Goal: Task Accomplishment & Management: Manage account settings

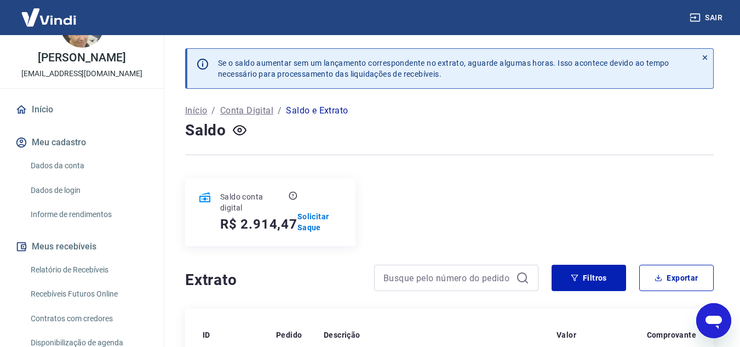
scroll to position [219, 0]
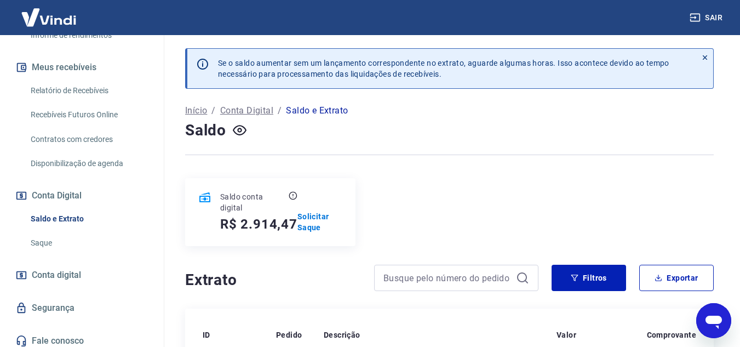
click at [75, 230] on link "Saldo e Extrato" at bounding box center [88, 219] width 124 height 22
click at [79, 230] on link "Saldo e Extrato" at bounding box center [88, 219] width 124 height 22
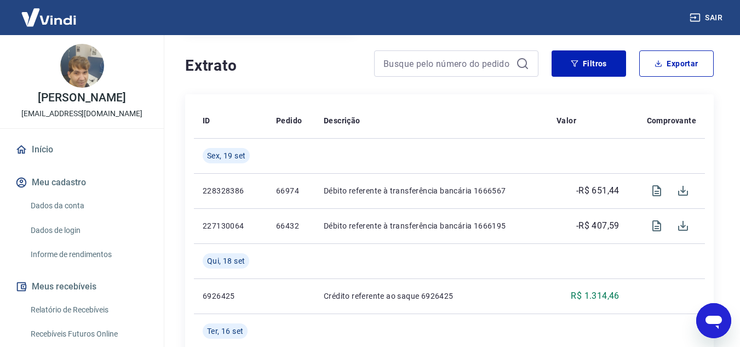
scroll to position [219, 0]
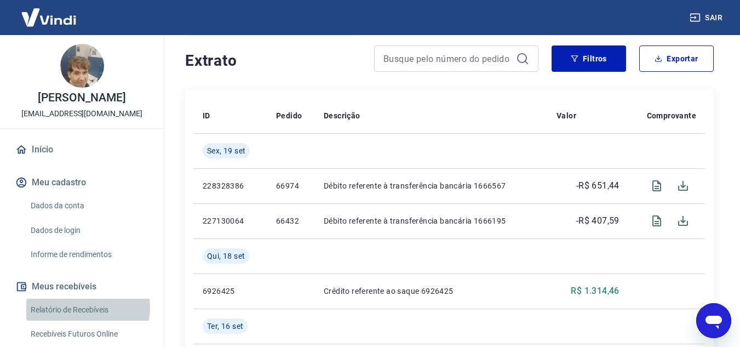
click at [87, 319] on link "Relatório de Recebíveis" at bounding box center [88, 309] width 124 height 22
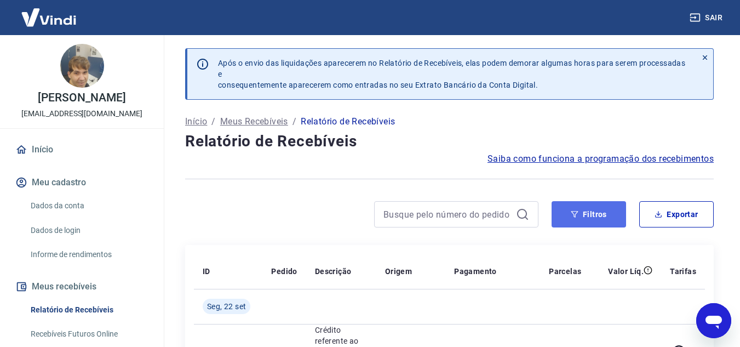
click at [613, 204] on button "Filtros" at bounding box center [588, 214] width 74 height 26
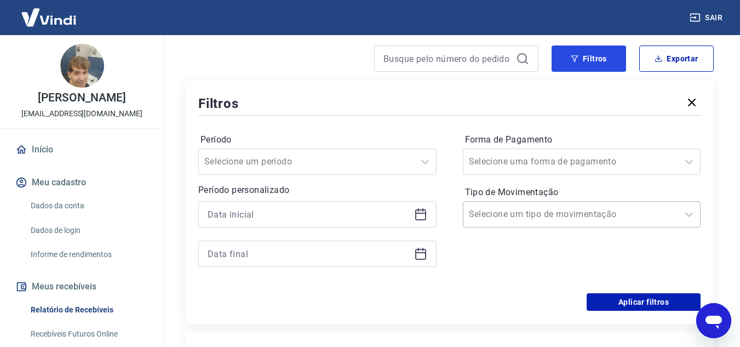
scroll to position [164, 0]
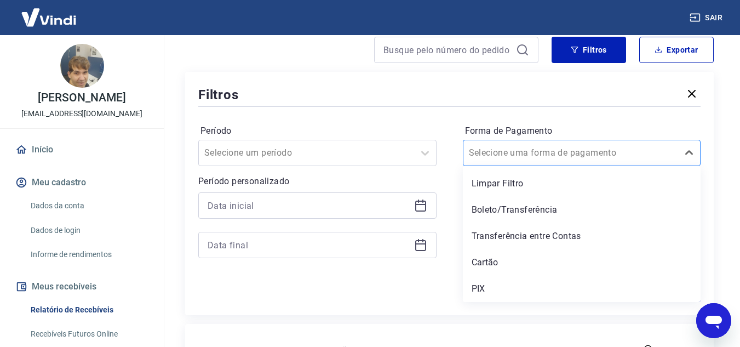
click at [566, 150] on input "Forma de Pagamento" at bounding box center [524, 152] width 111 height 13
click at [485, 289] on div "PIX" at bounding box center [582, 289] width 238 height 22
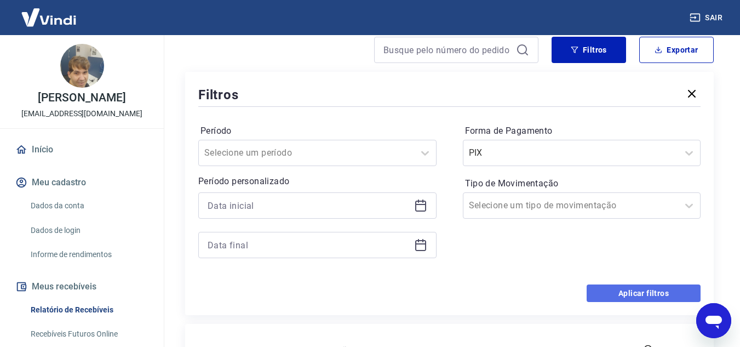
click at [612, 289] on button "Aplicar filtros" at bounding box center [643, 293] width 114 height 18
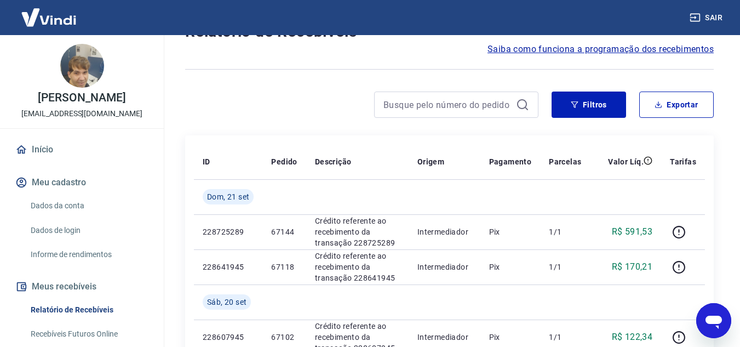
scroll to position [164, 0]
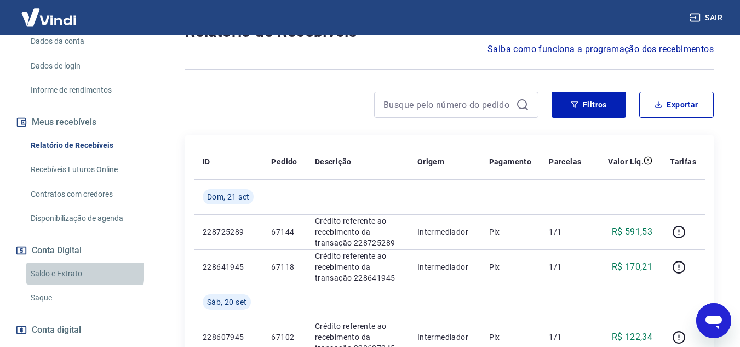
click at [74, 283] on link "Saldo e Extrato" at bounding box center [88, 273] width 124 height 22
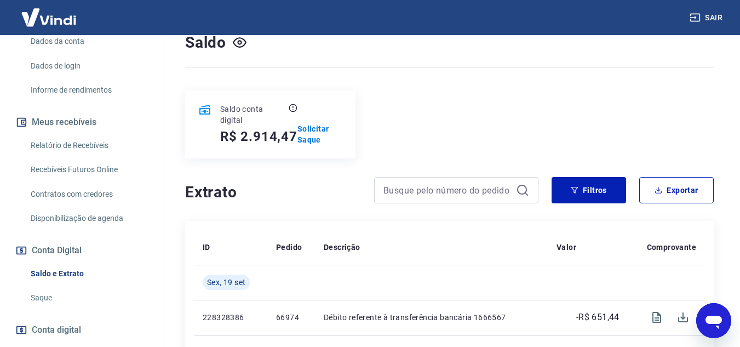
scroll to position [110, 0]
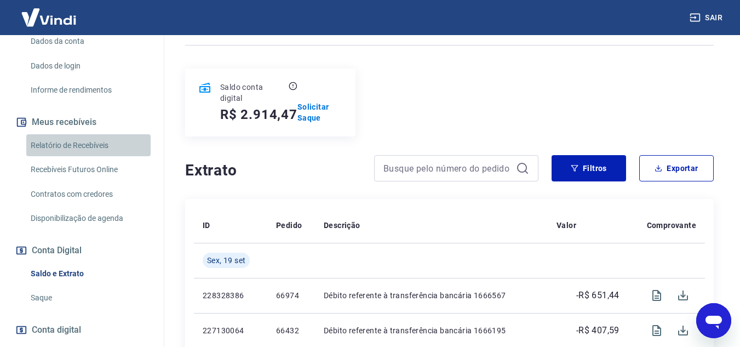
click at [115, 157] on link "Relatório de Recebíveis" at bounding box center [88, 145] width 124 height 22
